Goal: Task Accomplishment & Management: Manage account settings

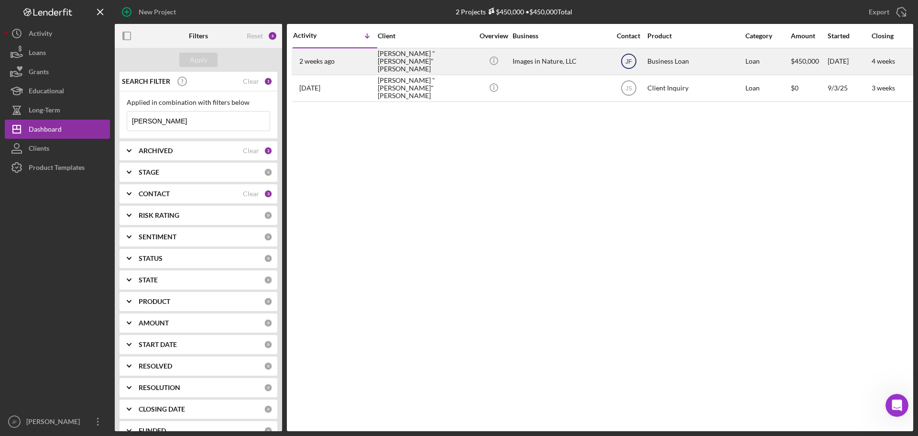
click at [628, 59] on text "JF" at bounding box center [629, 61] width 6 height 7
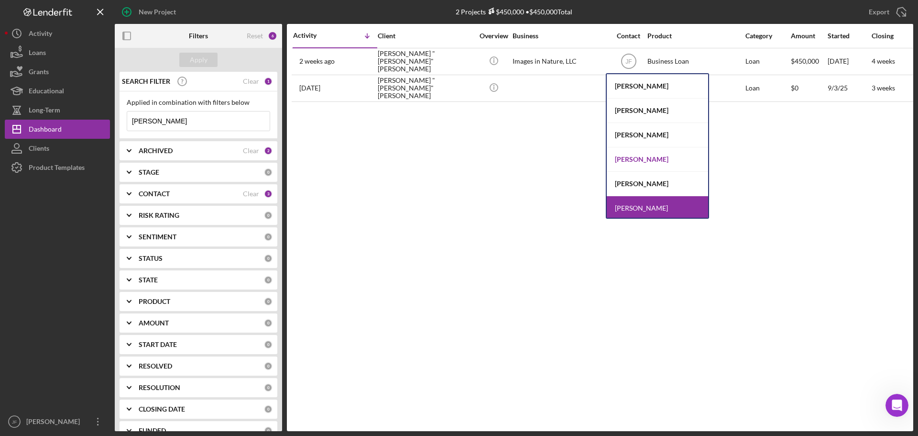
click at [628, 161] on div "[PERSON_NAME]" at bounding box center [657, 159] width 101 height 24
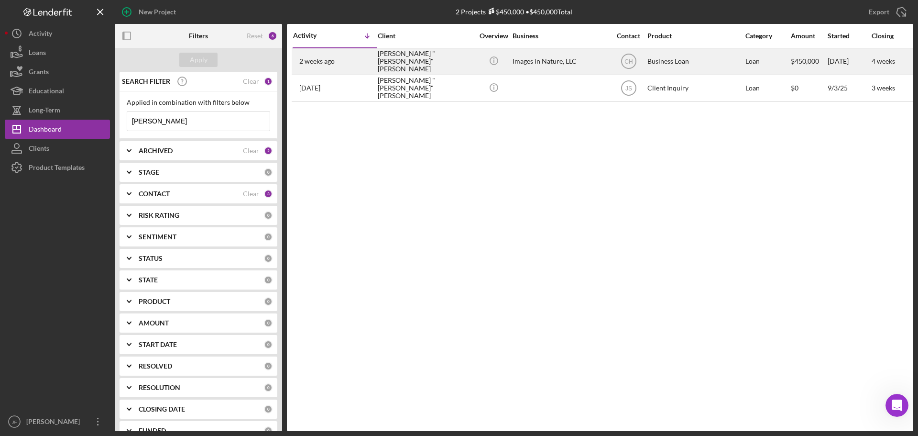
click at [415, 59] on div "[PERSON_NAME] "[PERSON_NAME]" [PERSON_NAME]" at bounding box center [426, 61] width 96 height 25
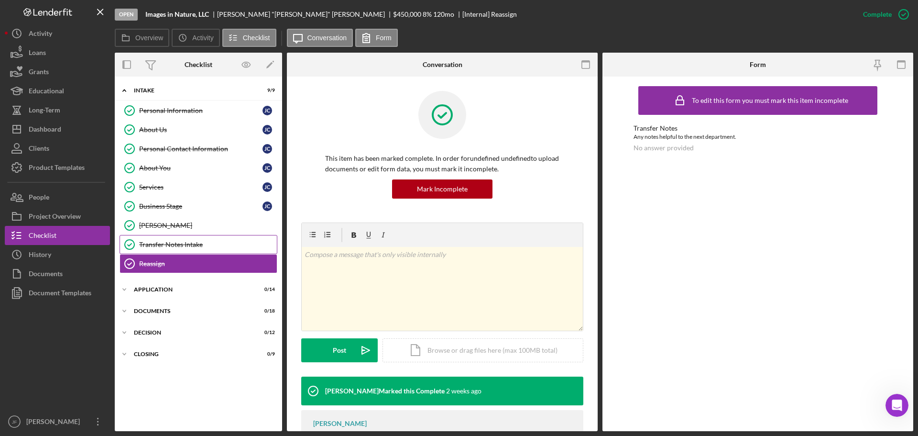
click at [176, 245] on div "Transfer Notes Intake" at bounding box center [208, 245] width 138 height 8
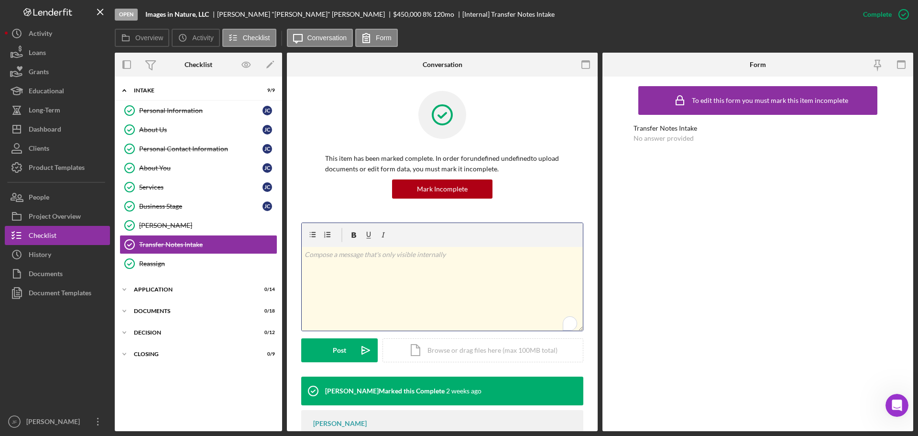
click at [356, 294] on div "v Color teal Color pink Remove color Add row above Add row below Add column bef…" at bounding box center [442, 289] width 281 height 84
click at [434, 193] on div "Mark Incomplete" at bounding box center [442, 188] width 51 height 19
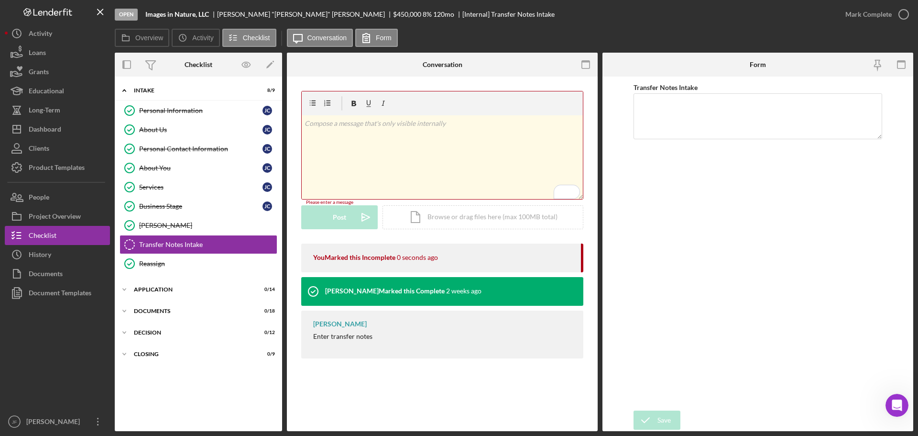
click at [377, 154] on div "v Color teal Color pink Remove color Add row above Add row below Add column bef…" at bounding box center [442, 157] width 281 height 84
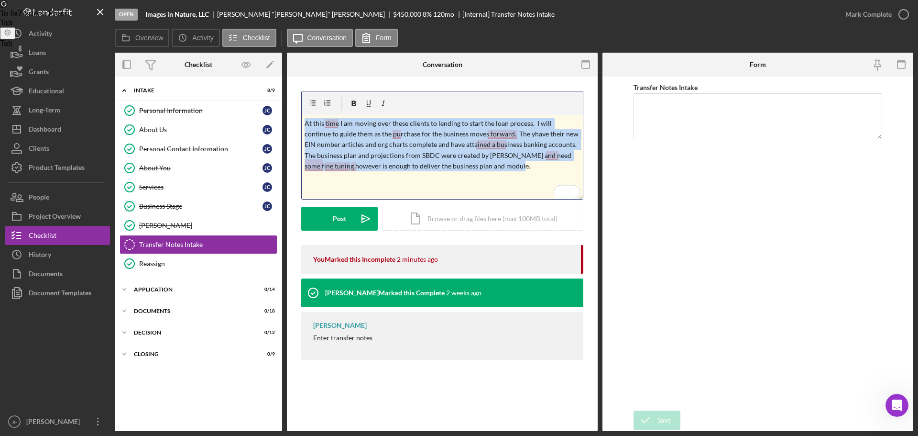
drag, startPoint x: 505, startPoint y: 165, endPoint x: 293, endPoint y: 112, distance: 218.4
click at [293, 112] on div "v Color teal Color pink Remove color Add row above Add row below Add column bef…" at bounding box center [442, 228] width 311 height 302
copy p "At this time I am moving over these clients to lending to start the loan proces…"
click at [693, 125] on textarea "Transfer Notes Intake" at bounding box center [758, 116] width 249 height 46
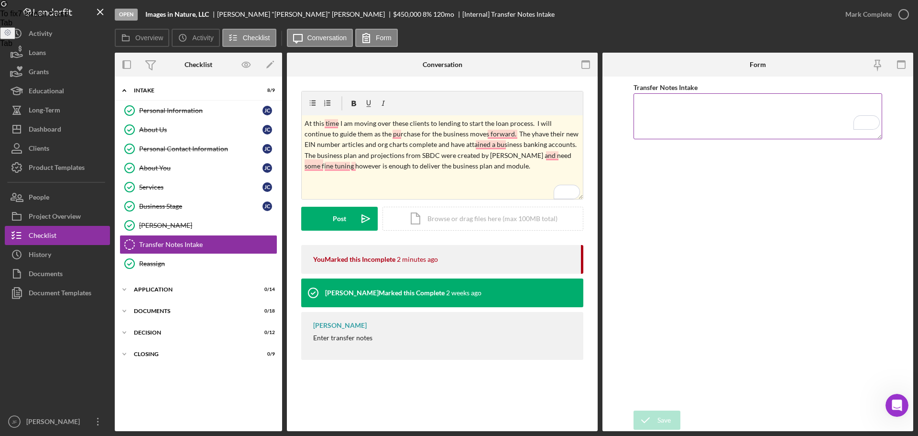
paste textarea "At this time I am moving over these clients to lending to start the loan proces…"
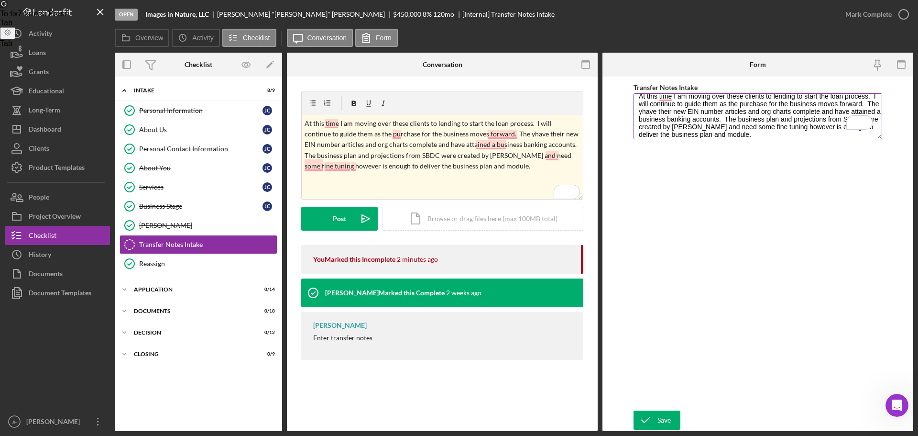
scroll to position [9, 0]
type textarea "At this time I am moving over these clients to lending to start the loan proces…"
click at [660, 418] on div "Save" at bounding box center [664, 419] width 13 height 19
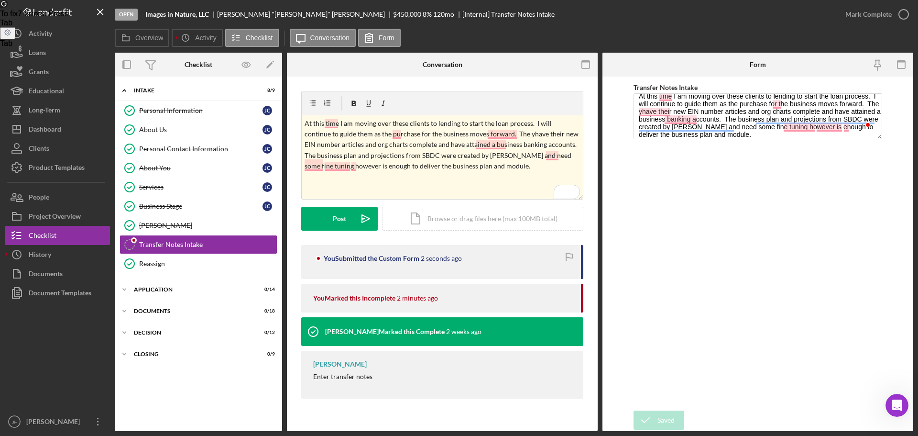
click at [880, 13] on div "Mark Complete" at bounding box center [869, 14] width 46 height 19
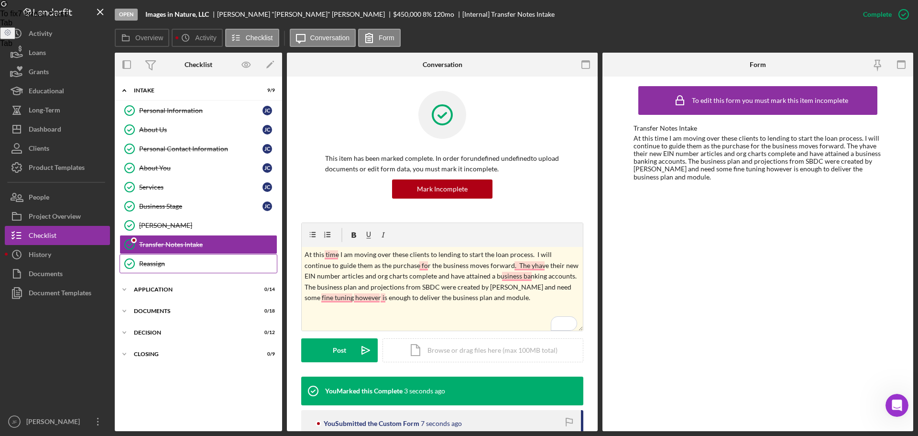
click at [216, 263] on div "Reassign" at bounding box center [208, 264] width 138 height 8
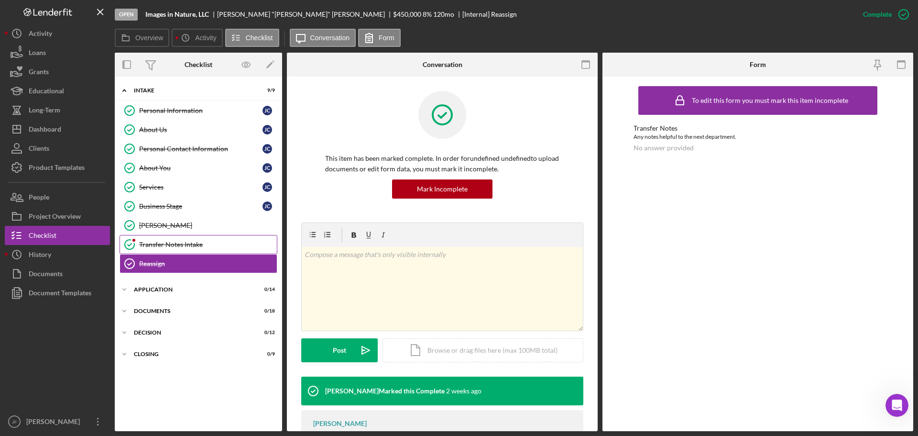
click at [211, 244] on div "Transfer Notes Intake" at bounding box center [208, 245] width 138 height 8
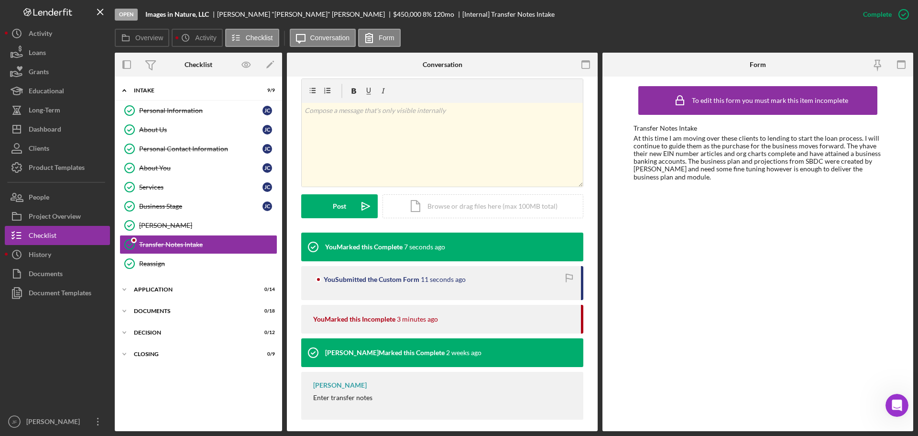
scroll to position [152, 0]
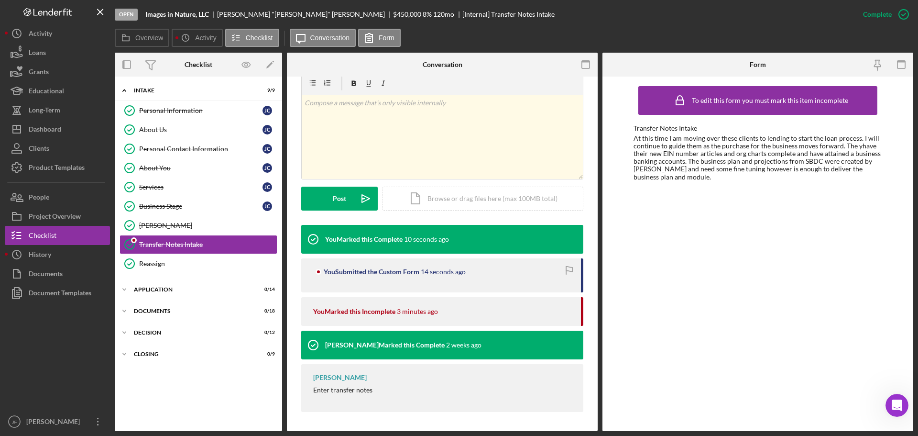
click at [691, 165] on div "At this time I am moving over these clients to lending to start the loan proces…" at bounding box center [758, 157] width 249 height 46
click at [174, 242] on div "Transfer Notes Intake" at bounding box center [208, 245] width 138 height 8
click at [167, 263] on div "Reassign" at bounding box center [208, 264] width 138 height 8
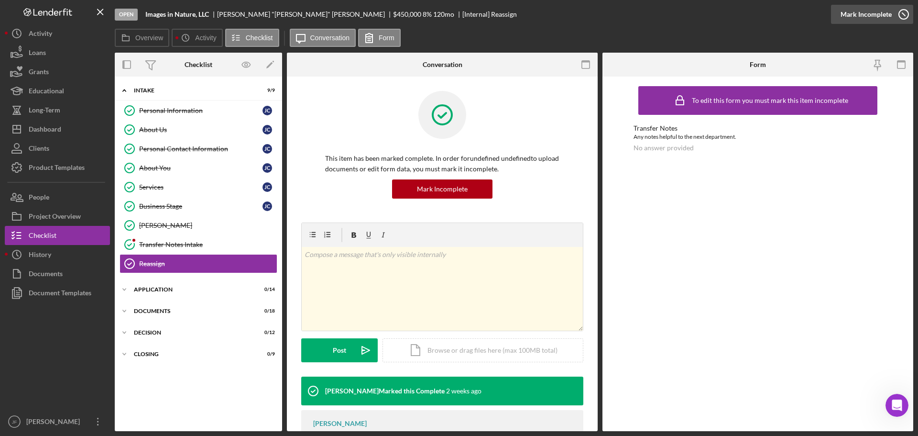
click at [860, 13] on div "Mark Incomplete" at bounding box center [866, 14] width 51 height 19
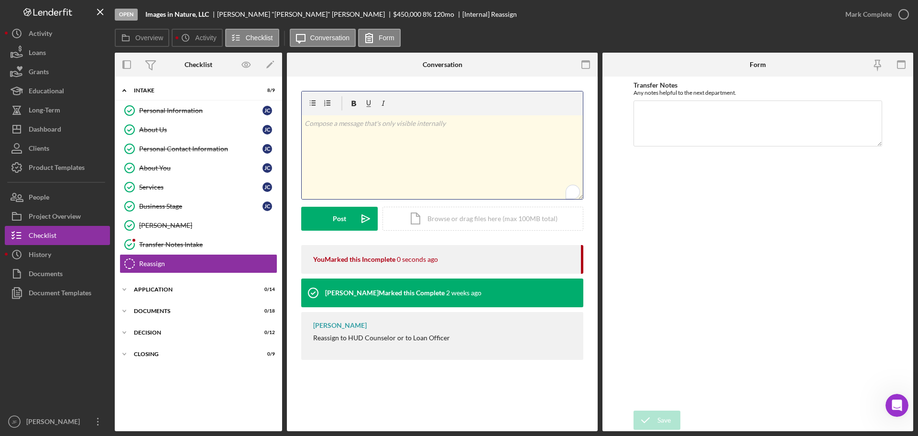
click at [433, 149] on div "v Color teal Color pink Remove color Add row above Add row below Add column bef…" at bounding box center [442, 157] width 281 height 84
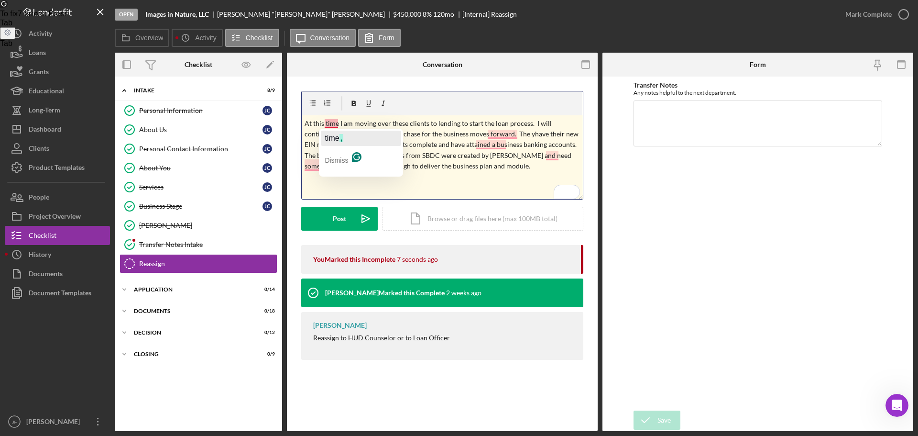
click at [330, 135] on span "time" at bounding box center [332, 138] width 14 height 8
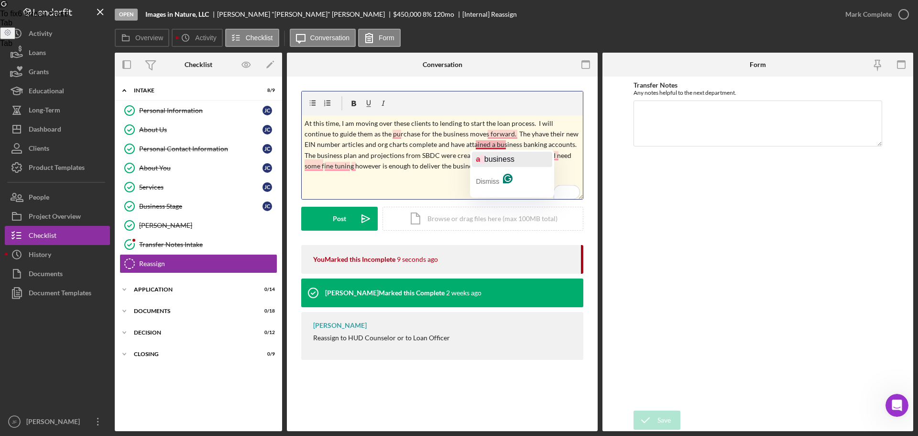
click at [488, 157] on span "business" at bounding box center [499, 159] width 30 height 8
click at [503, 147] on span "They" at bounding box center [497, 148] width 18 height 8
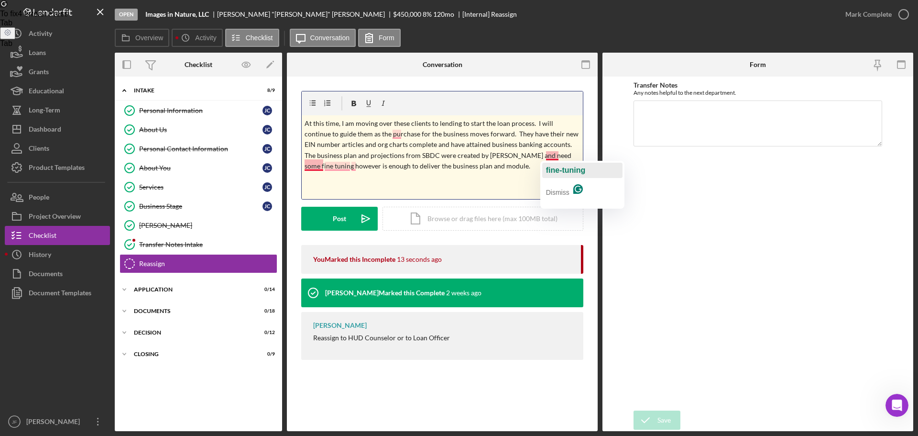
click at [556, 168] on span "fine-tuning" at bounding box center [566, 170] width 40 height 8
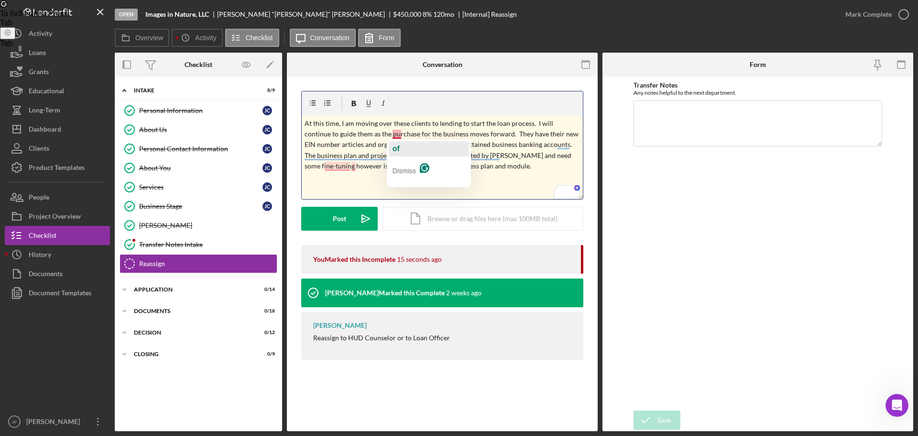
click at [395, 145] on span "of" at bounding box center [396, 148] width 7 height 8
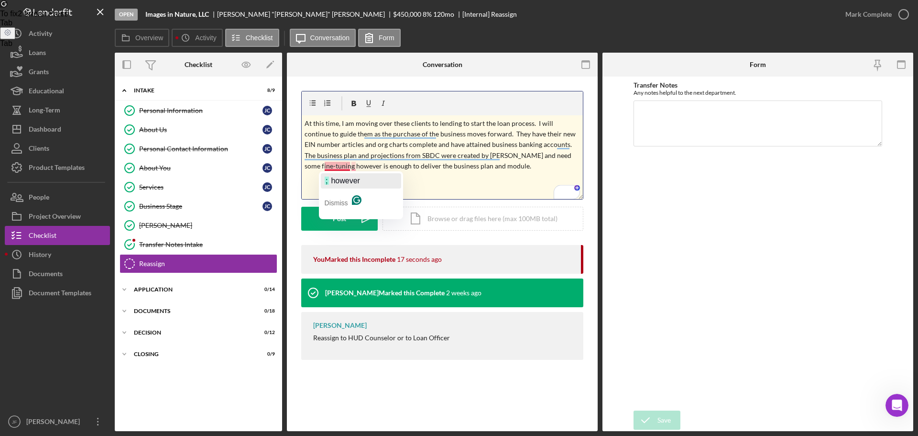
click at [344, 179] on span "however" at bounding box center [345, 180] width 29 height 8
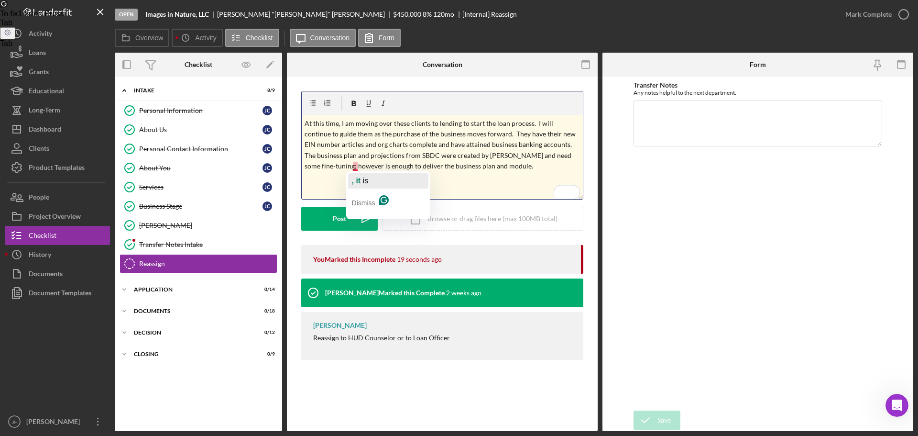
click at [355, 176] on span ", it" at bounding box center [356, 180] width 9 height 8
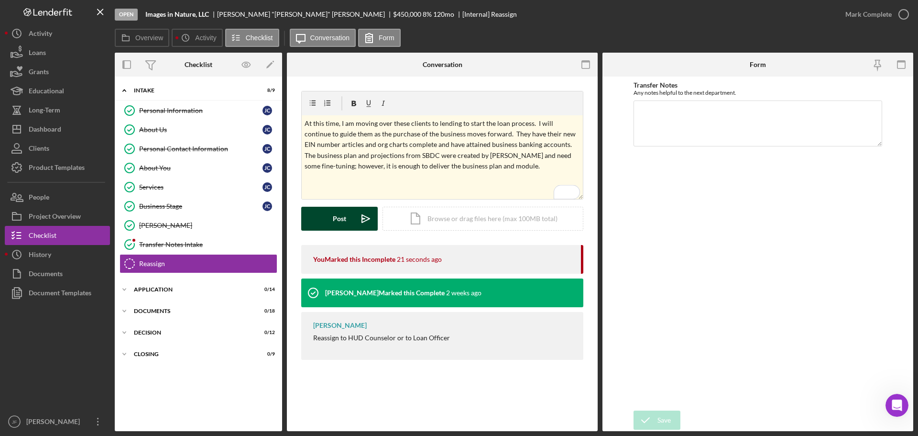
click at [336, 216] on div "Post" at bounding box center [339, 219] width 13 height 24
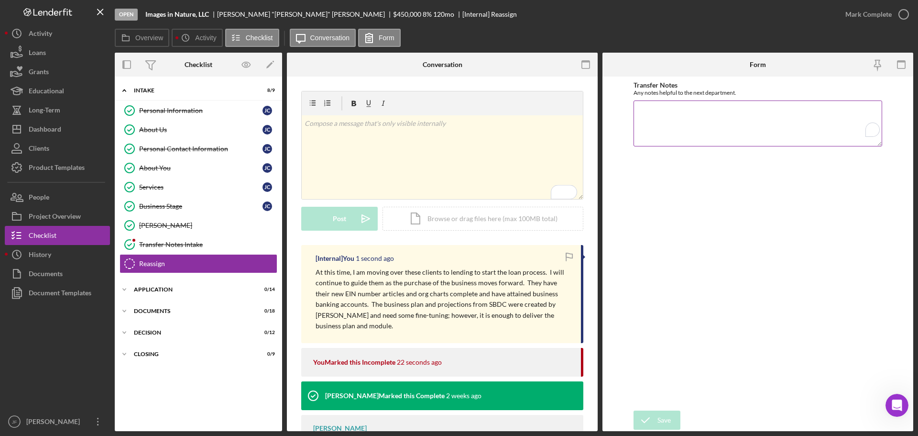
click at [648, 132] on textarea "Transfer Notes" at bounding box center [758, 123] width 249 height 46
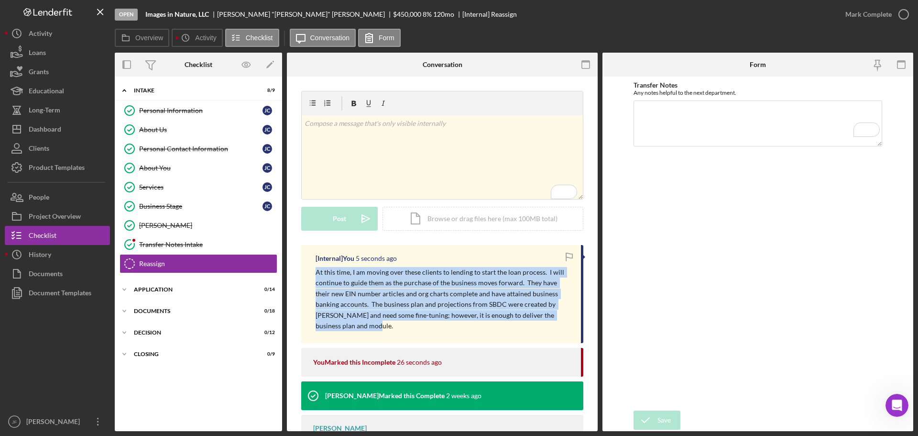
drag, startPoint x: 562, startPoint y: 316, endPoint x: 306, endPoint y: 272, distance: 259.6
click at [306, 272] on div "[Internal] You 5 seconds ago At this time, I am moving over these clients to le…" at bounding box center [442, 294] width 282 height 98
copy p "At this time, I am moving over these clients to lending to start the loan proce…"
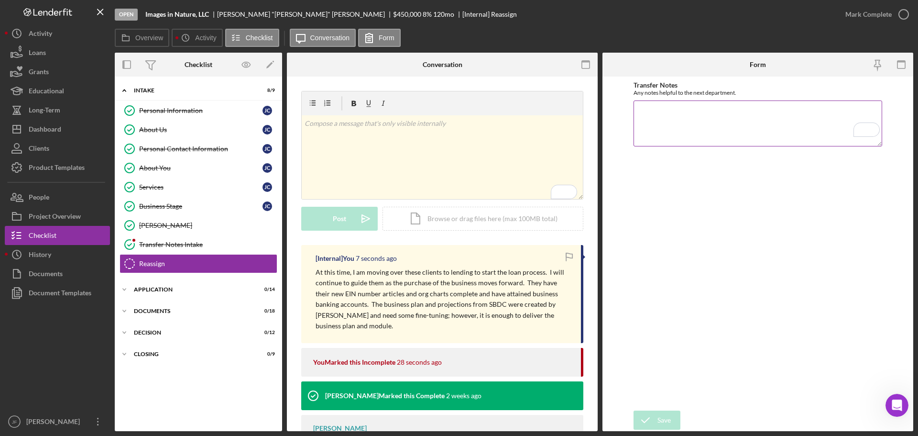
click at [689, 117] on textarea "Transfer Notes" at bounding box center [758, 123] width 249 height 46
paste textarea "At this time, I am moving over these clients to lending to start the loan proce…"
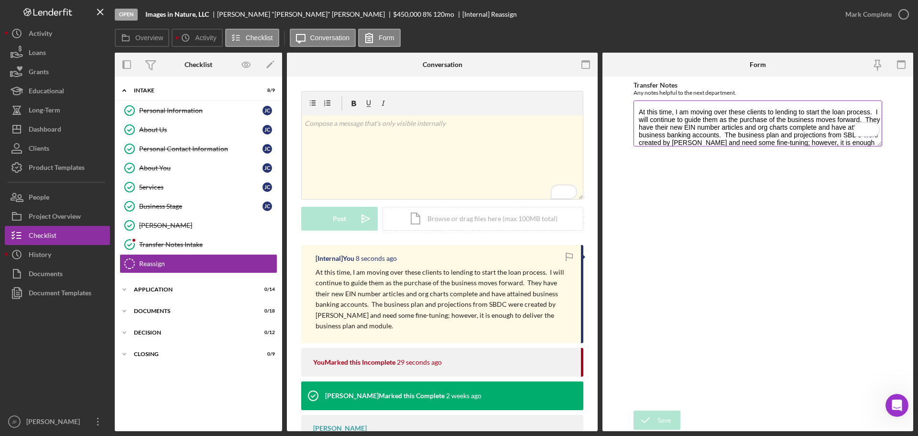
scroll to position [9, 0]
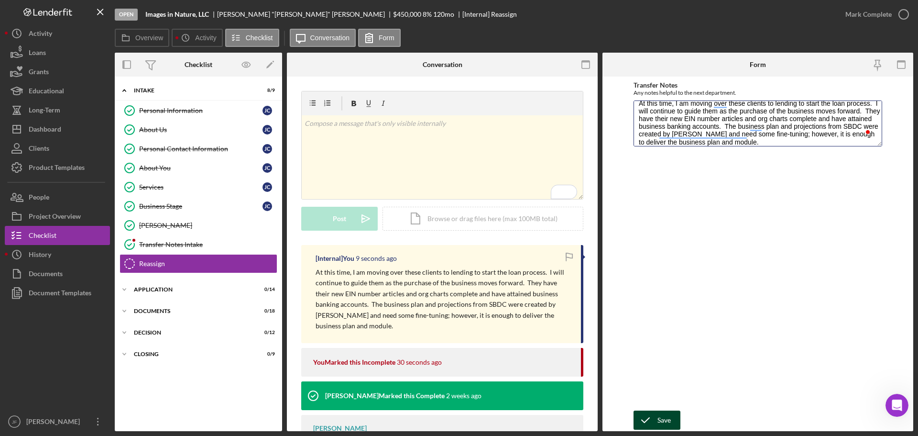
type textarea "At this time, I am moving over these clients to lending to start the loan proce…"
click at [677, 416] on button "Save" at bounding box center [657, 419] width 47 height 19
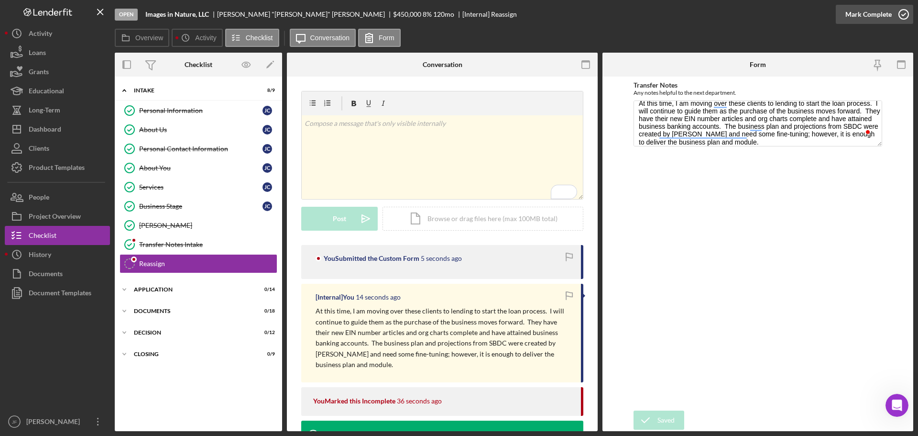
click at [868, 7] on div "Mark Complete" at bounding box center [869, 14] width 46 height 19
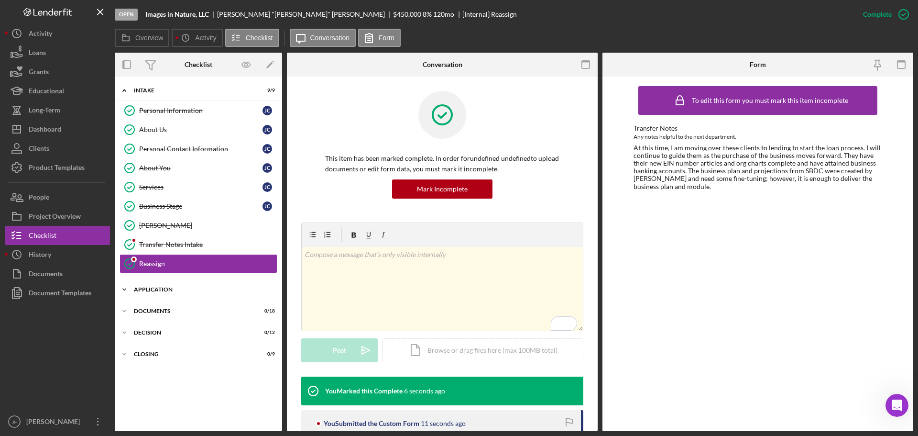
click at [168, 286] on div "Icon/Expander Application 0 / 14" at bounding box center [198, 289] width 167 height 19
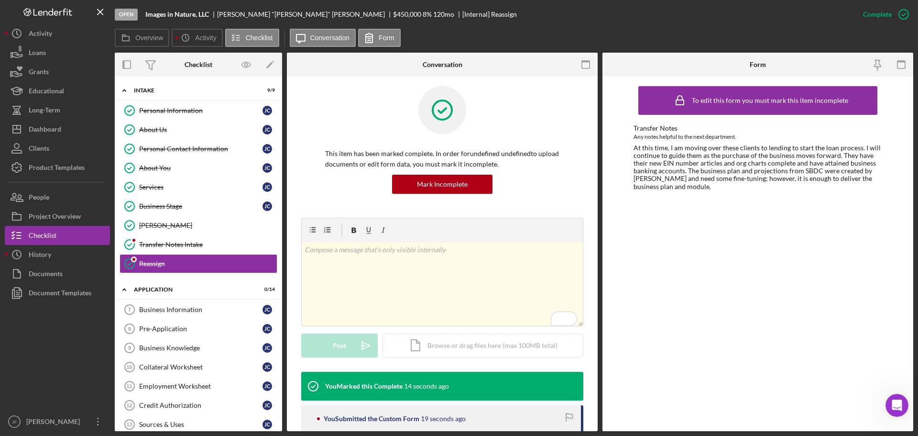
scroll to position [0, 0]
